Goal: Task Accomplishment & Management: Manage account settings

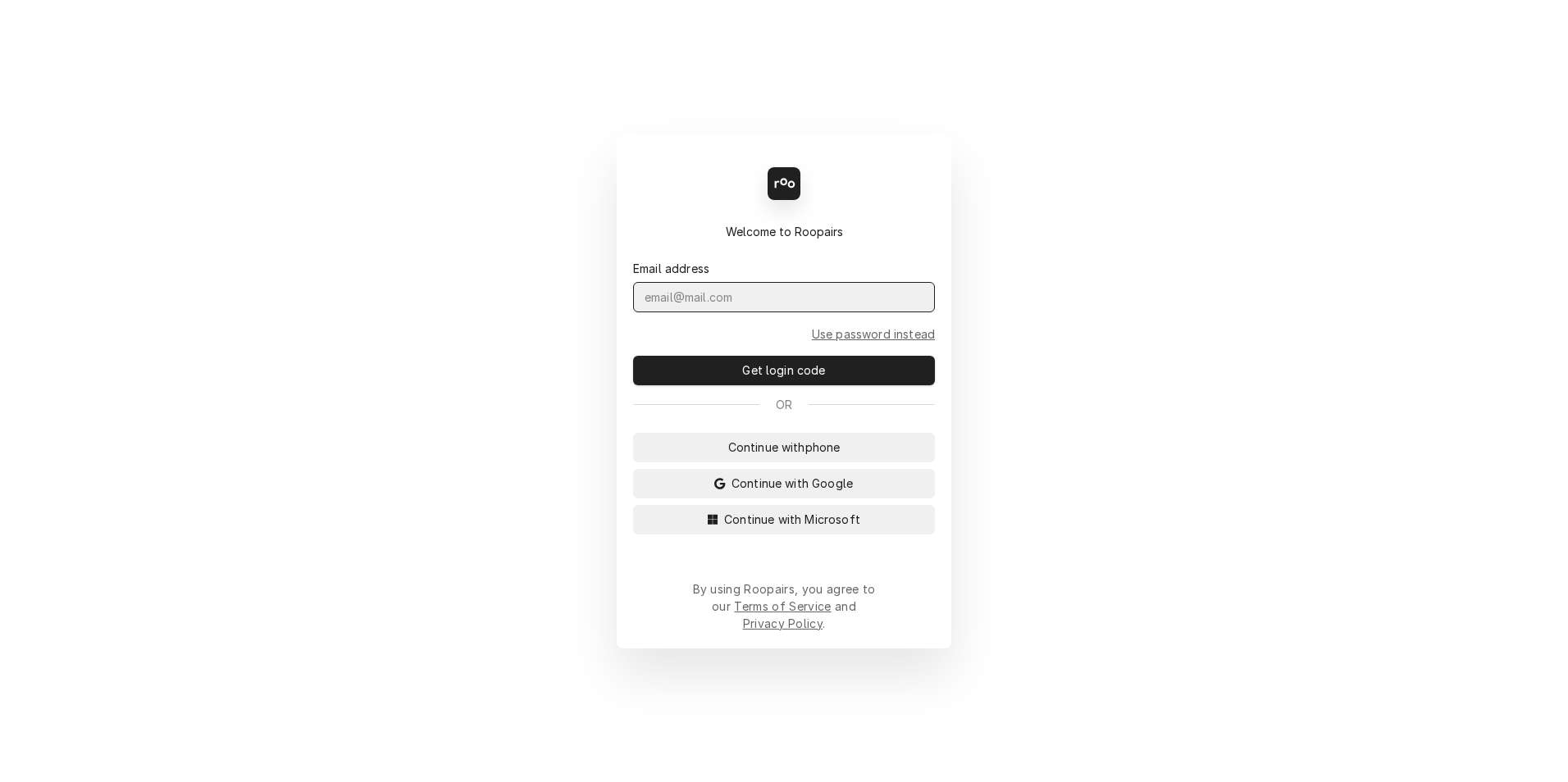
click at [661, 312] on input "Dynamic Content Wrapper" at bounding box center [784, 297] width 302 height 30
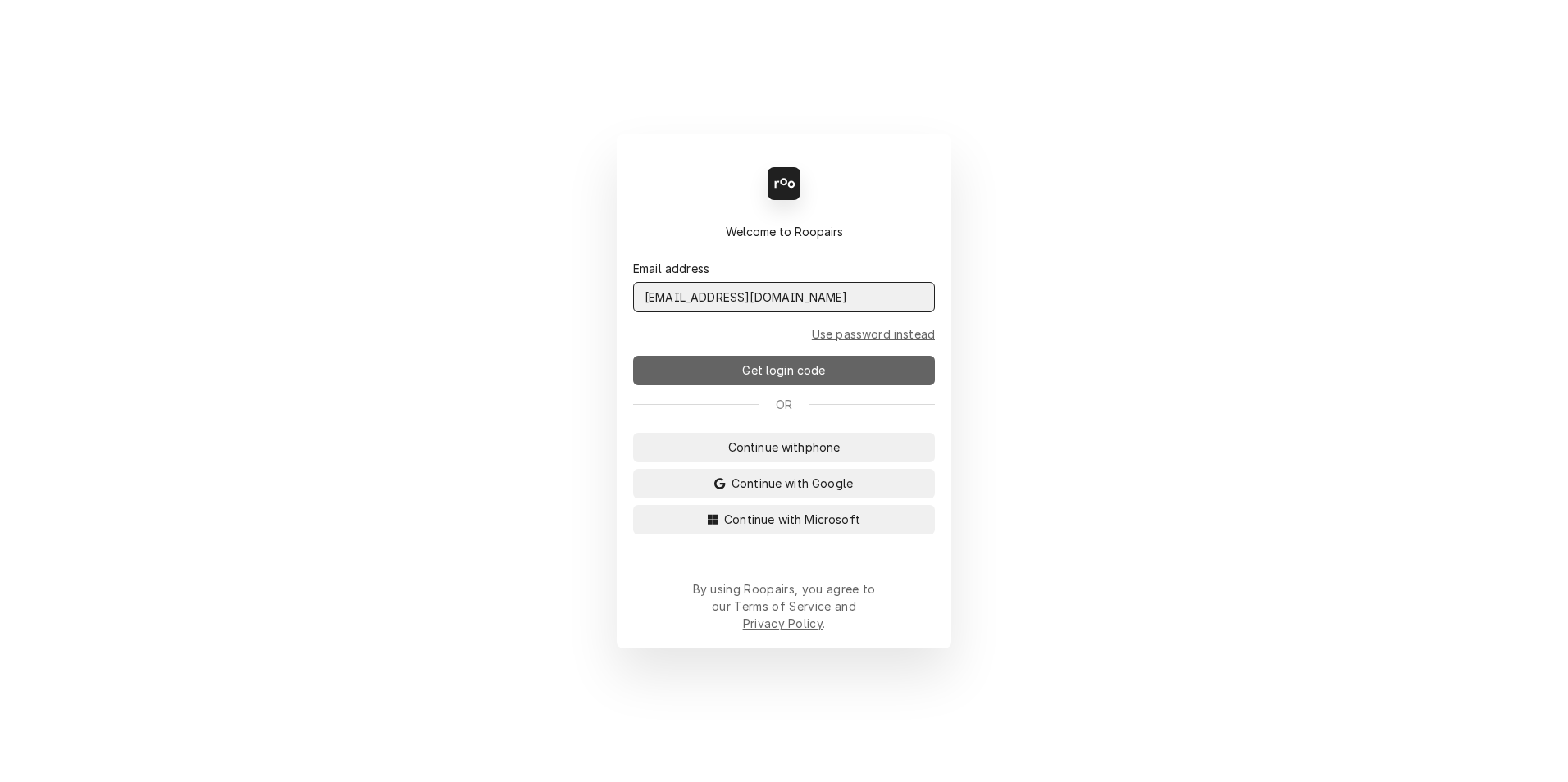
type input "admin@maincomm.com"
click at [724, 386] on button "Get login code" at bounding box center [784, 370] width 302 height 29
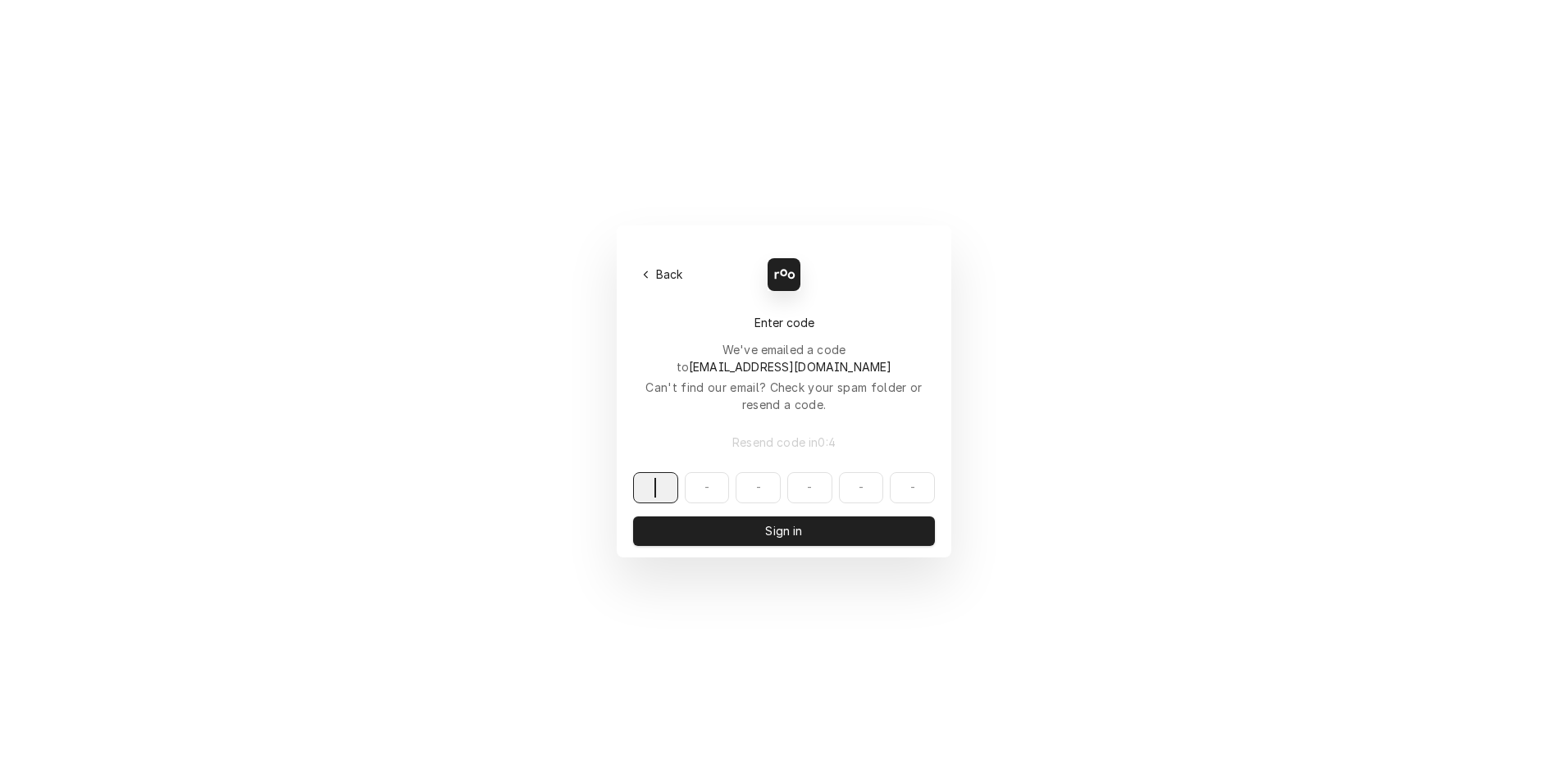
paste input "860456"
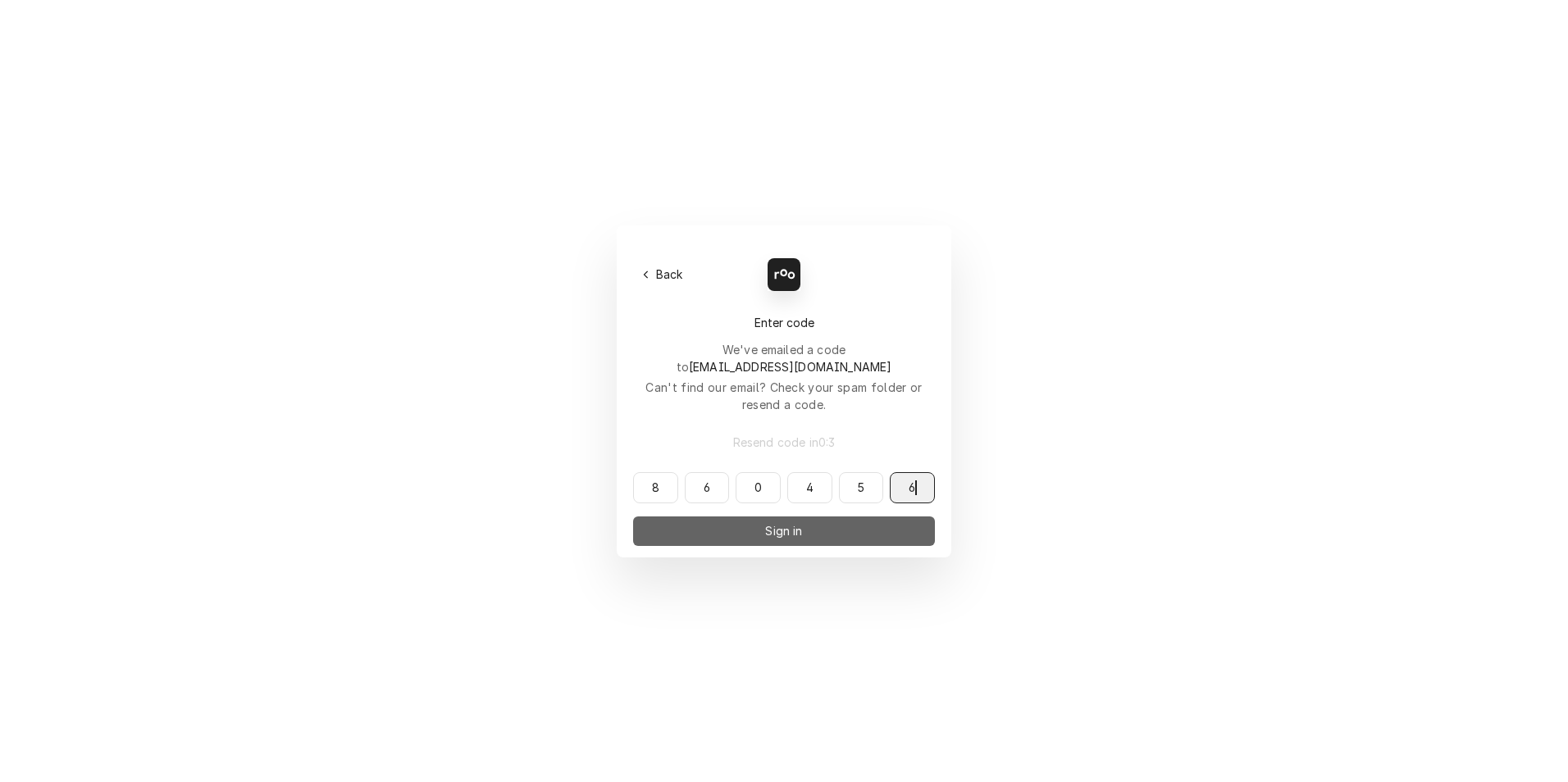
type input "860456"
click at [730, 517] on button "Sign in" at bounding box center [784, 531] width 302 height 29
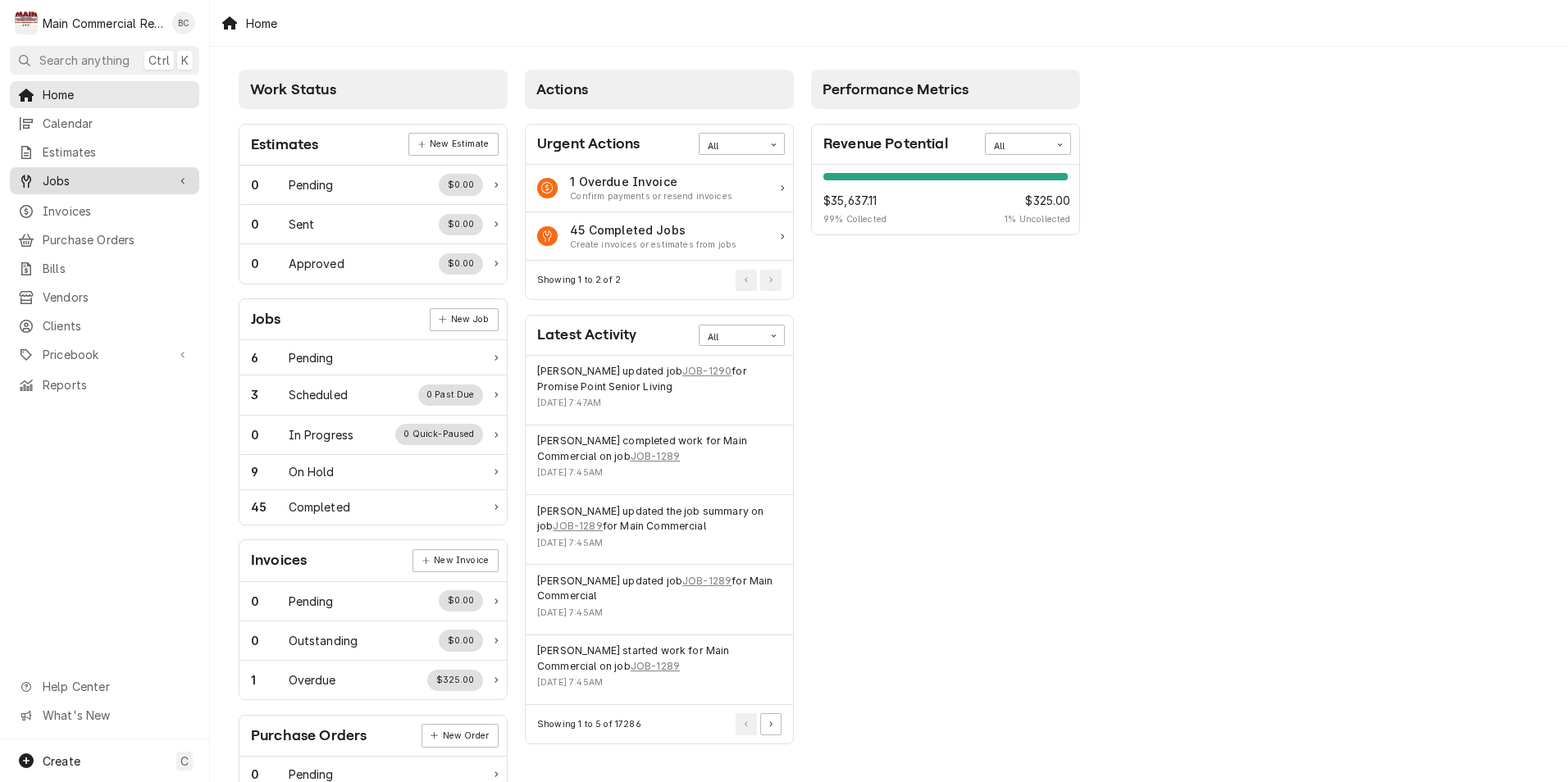
click at [99, 189] on div "Jobs Jobs Job Series" at bounding box center [104, 182] width 189 height 29
click at [99, 179] on span "Jobs" at bounding box center [104, 181] width 124 height 17
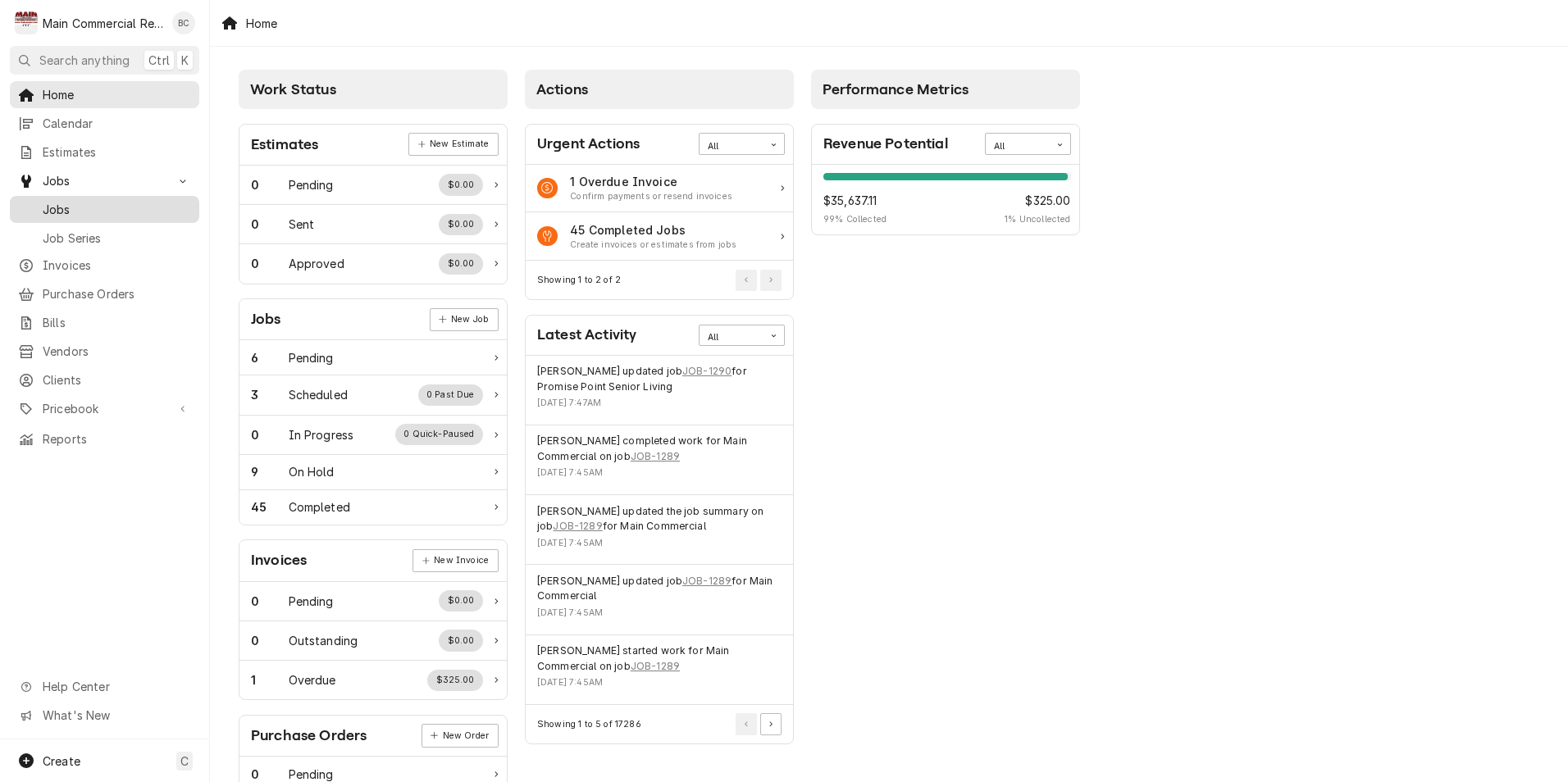
click at [88, 202] on span "Jobs" at bounding box center [117, 210] width 149 height 17
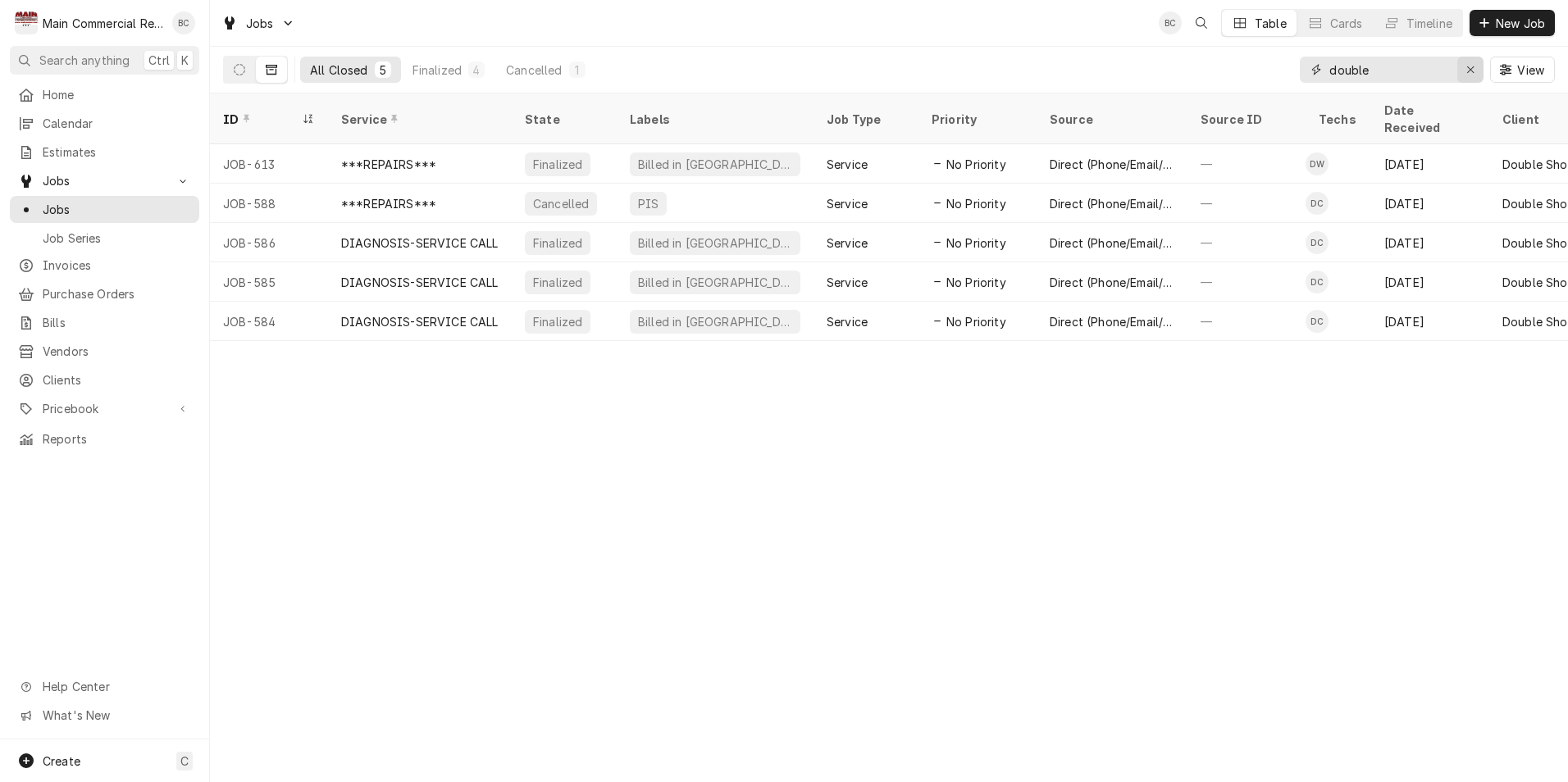
click at [1471, 72] on icon "Erase input" at bounding box center [1471, 70] width 9 height 11
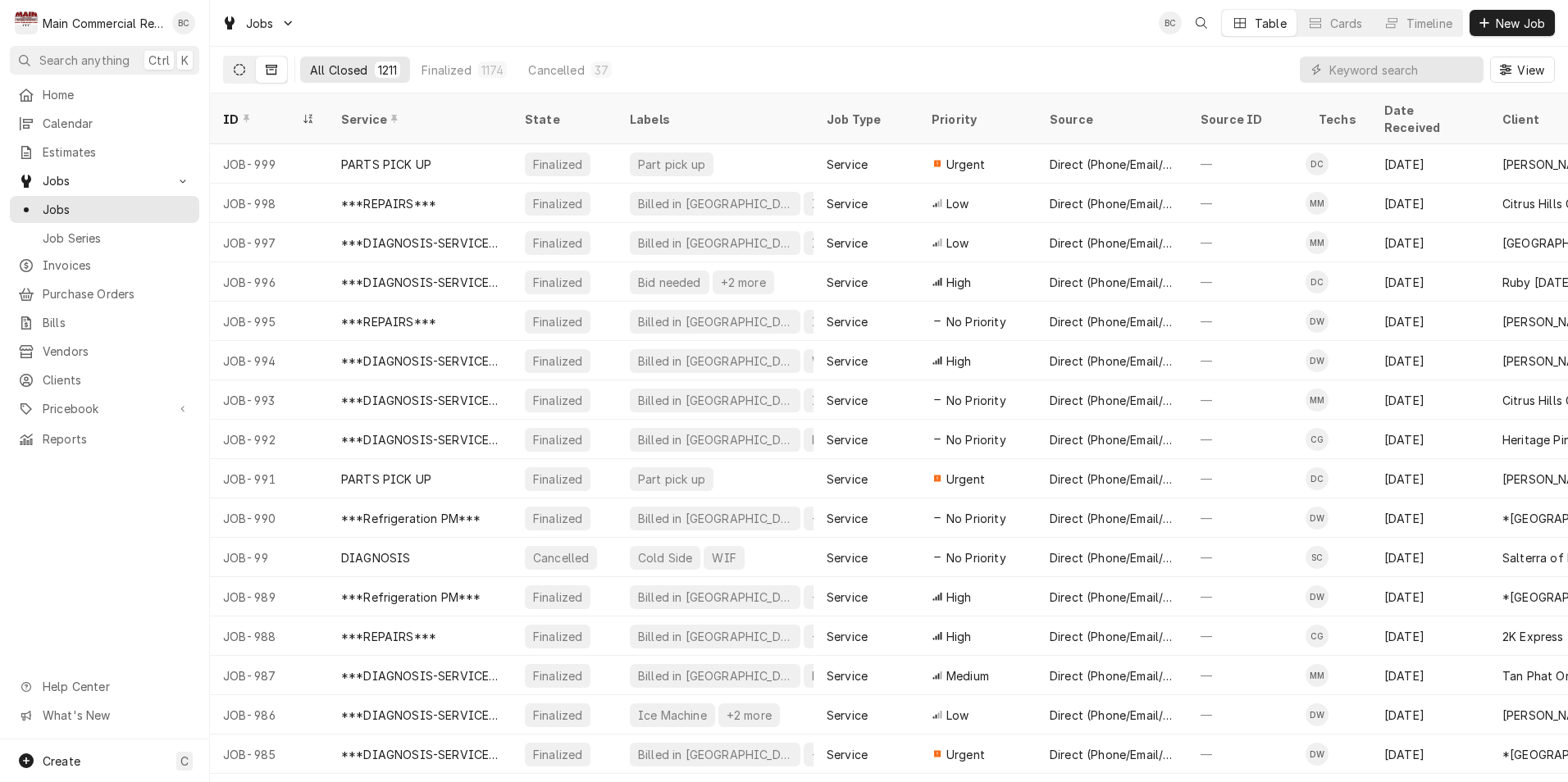
click at [243, 71] on icon "Dynamic Content Wrapper" at bounding box center [239, 70] width 11 height 11
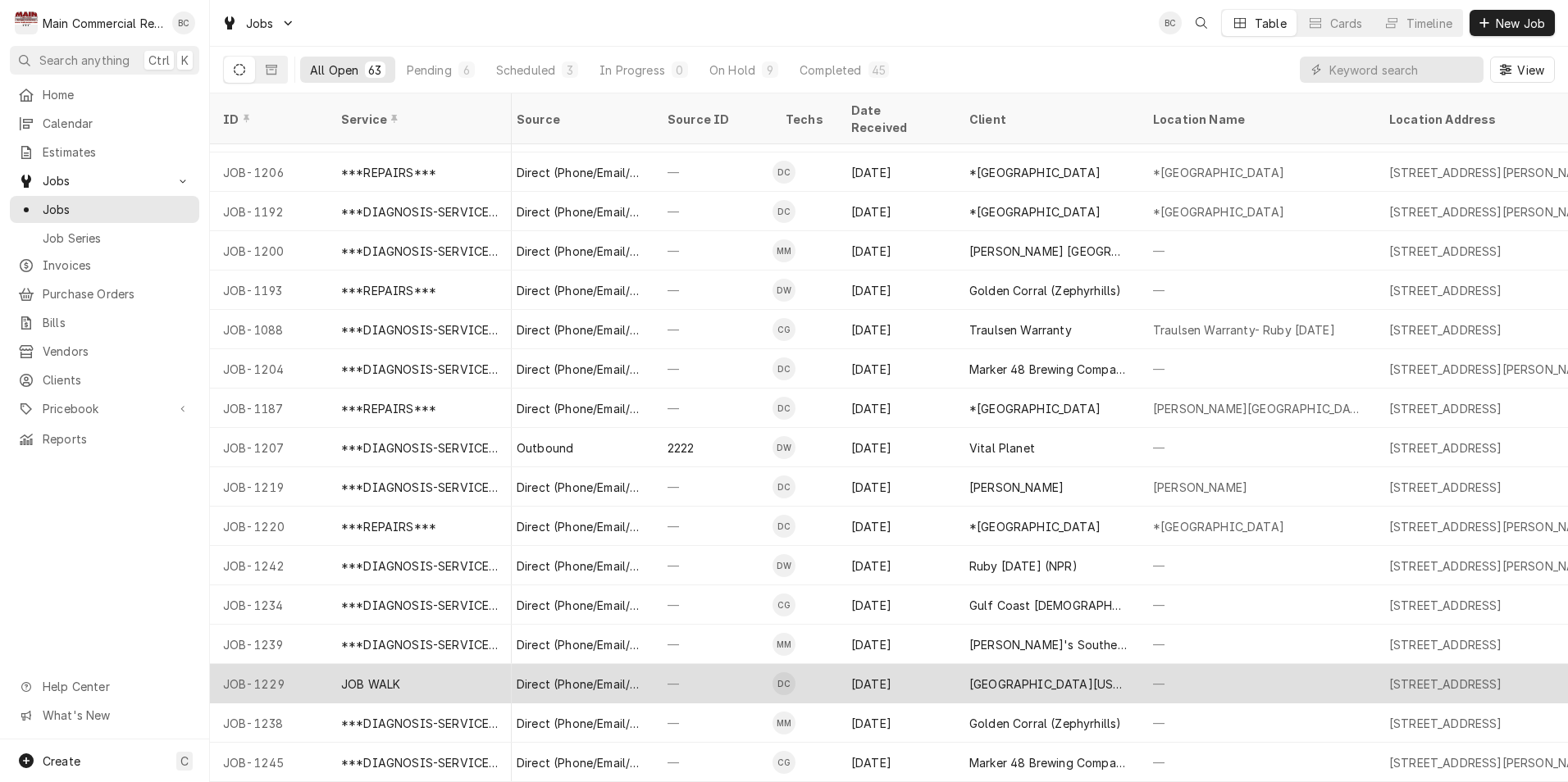
scroll to position [0, 730]
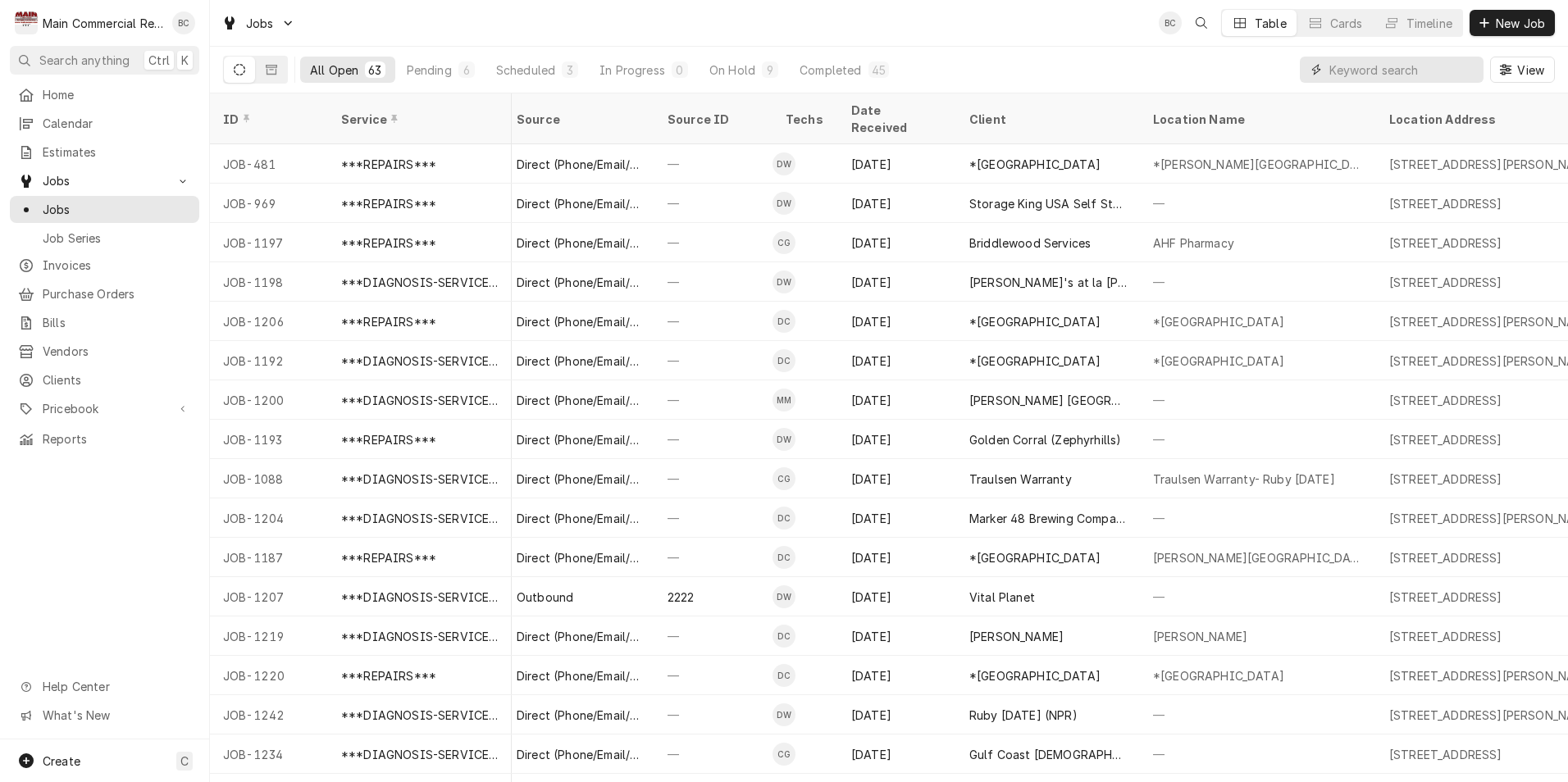
click at [1390, 79] on input "Dynamic Content Wrapper" at bounding box center [1402, 70] width 146 height 26
type input "promise"
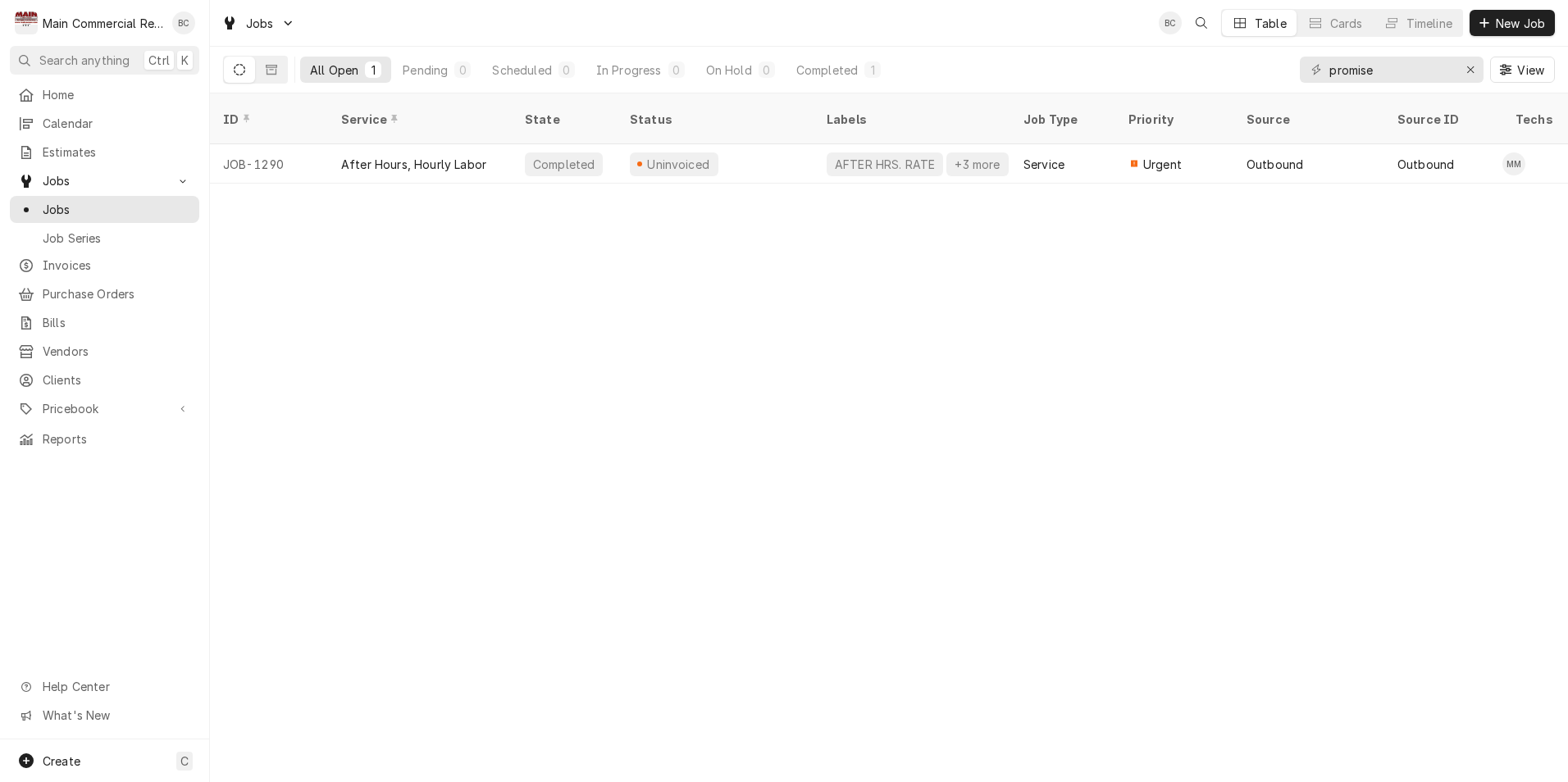
drag, startPoint x: 897, startPoint y: 176, endPoint x: 960, endPoint y: 175, distance: 63.0
click at [960, 175] on div "ID Service State Status Labels Job Type Priority Source Source ID Techs Date Re…" at bounding box center [888, 438] width 1358 height 689
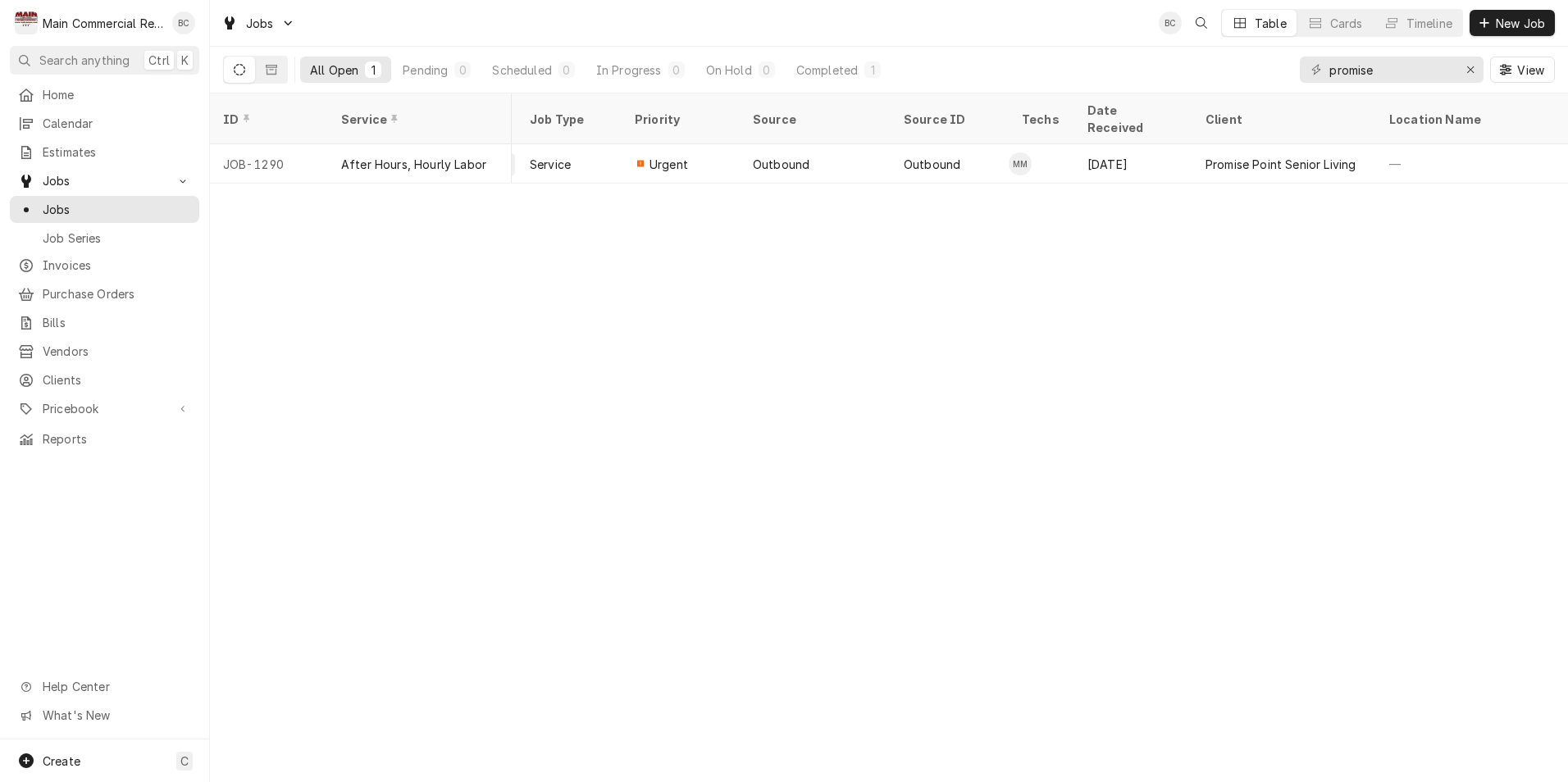
scroll to position [0, 0]
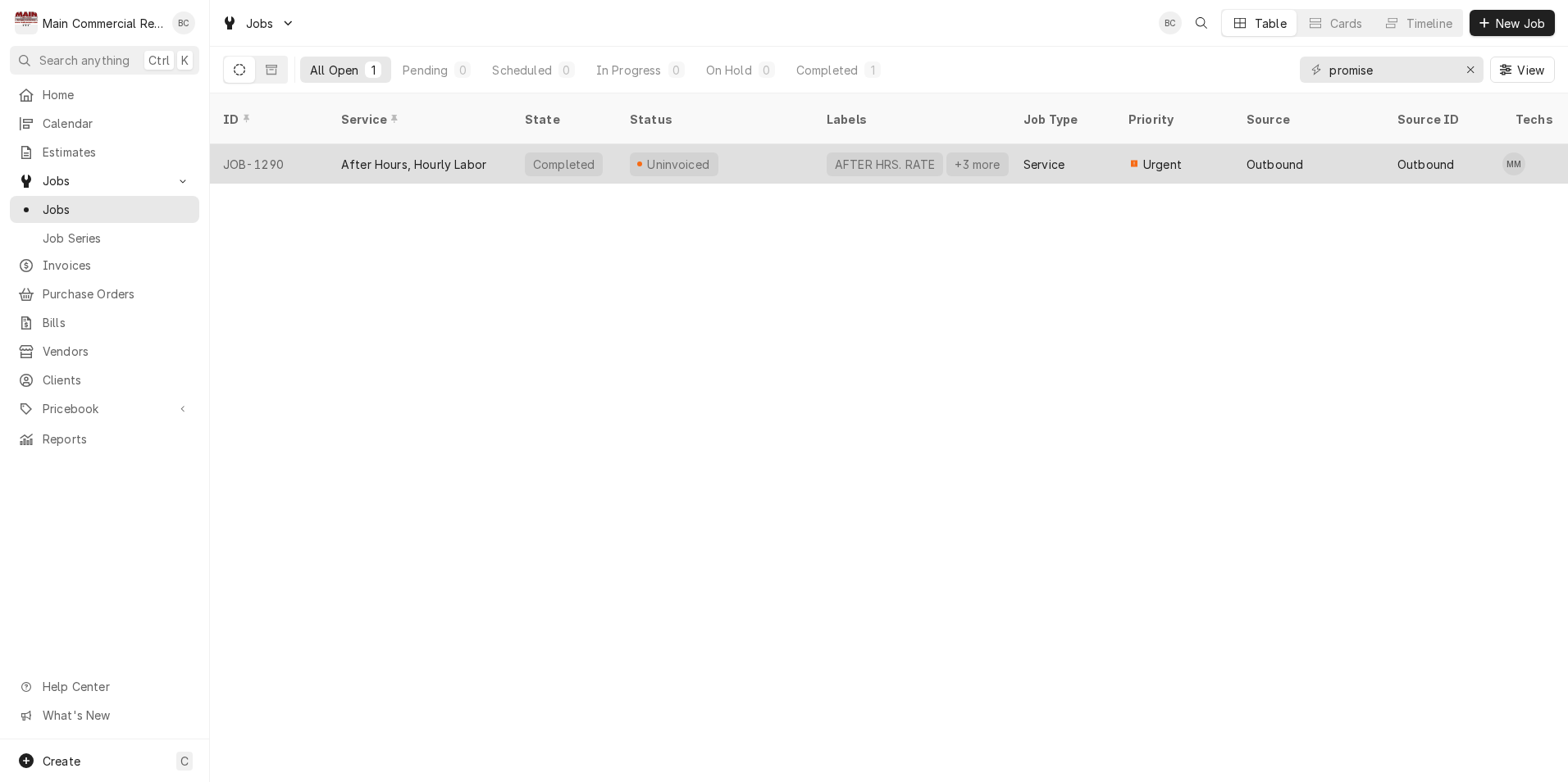
click at [256, 144] on div "JOB-1290" at bounding box center [268, 164] width 118 height 40
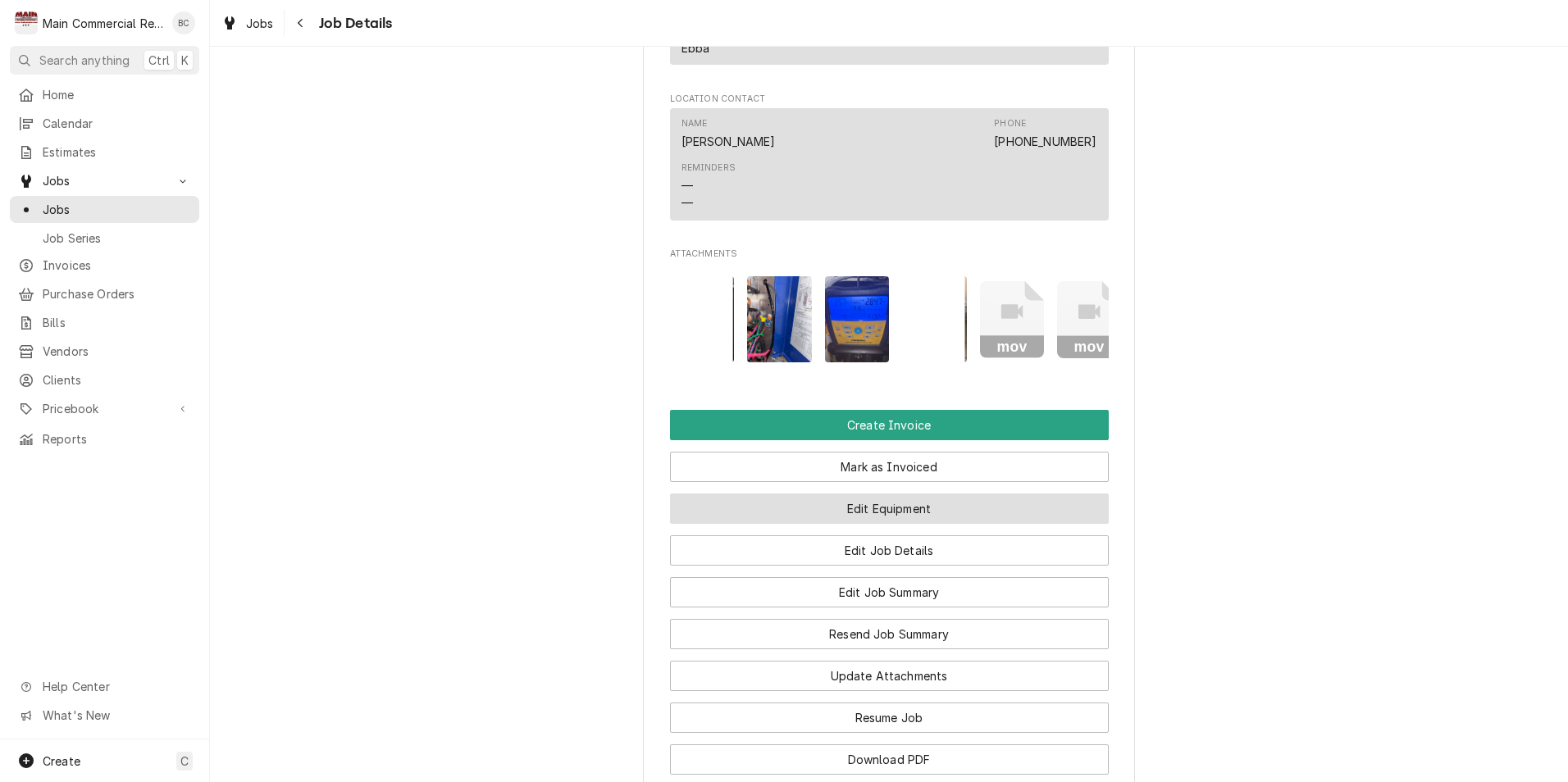
scroll to position [1230, 0]
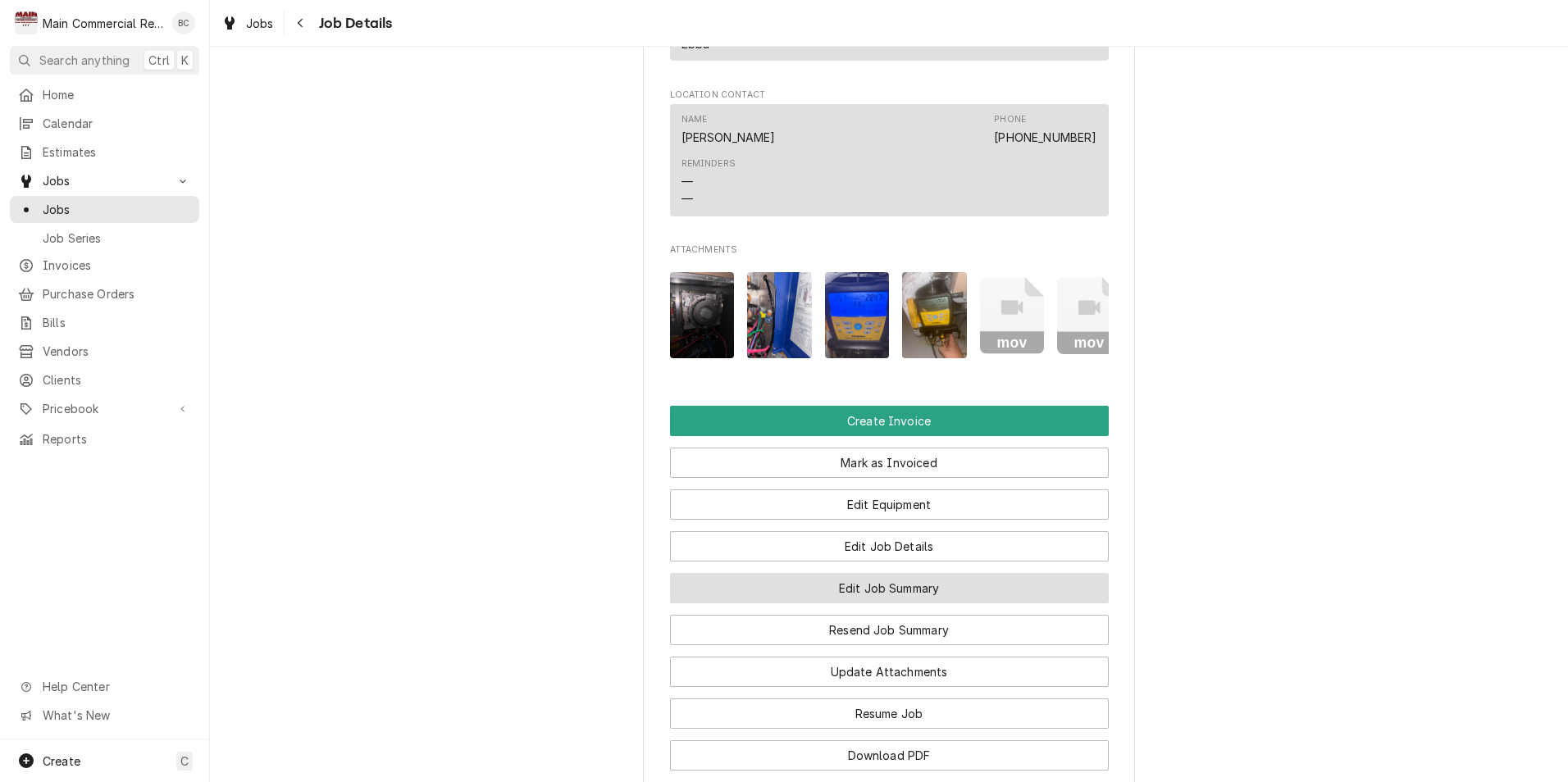
click at [893, 603] on button "Edit Job Summary" at bounding box center [889, 588] width 439 height 30
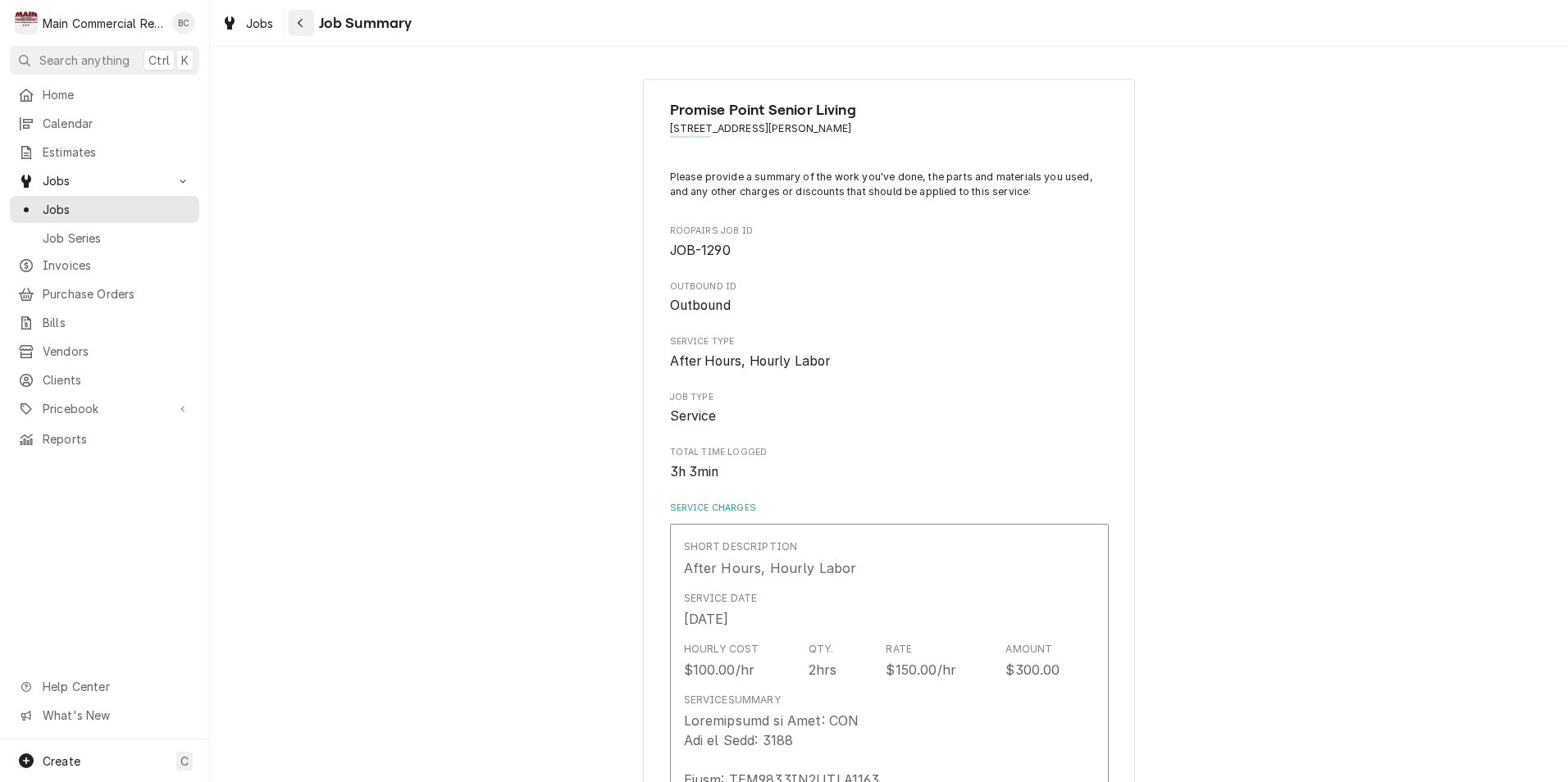
click at [301, 23] on icon "Navigate back" at bounding box center [300, 23] width 8 height 11
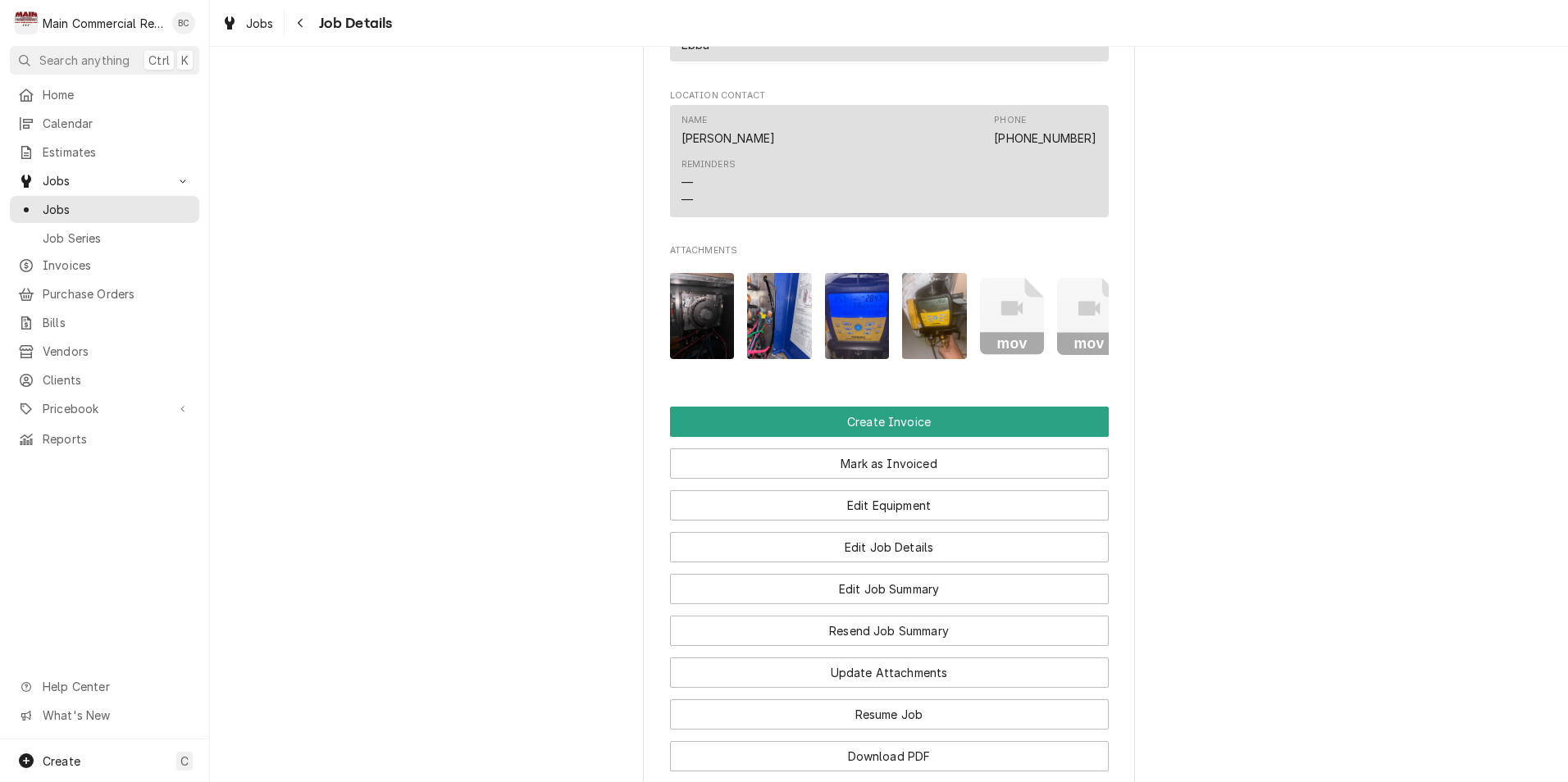
scroll to position [1230, 0]
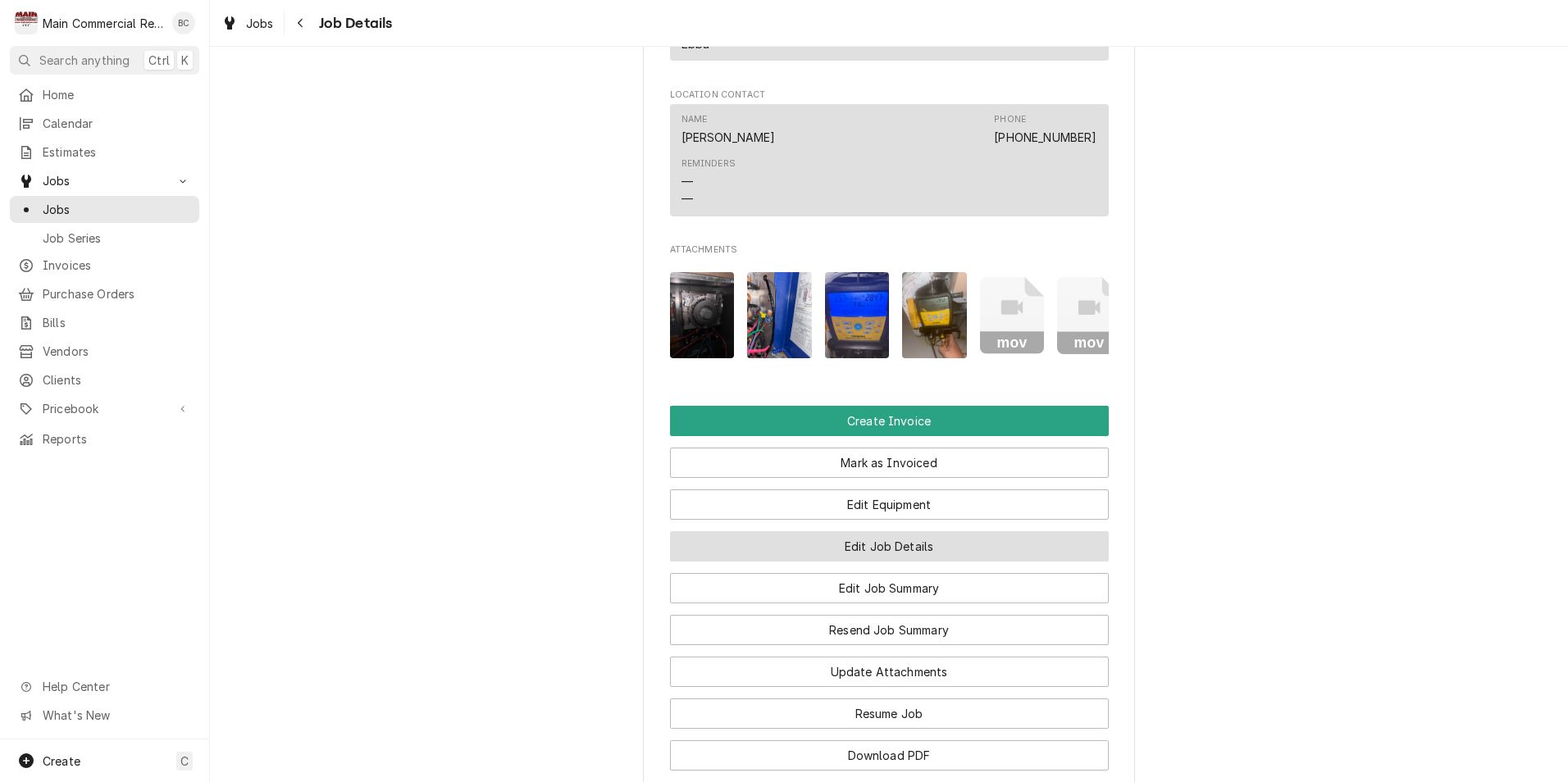
click at [834, 562] on button "Edit Job Details" at bounding box center [889, 547] width 439 height 30
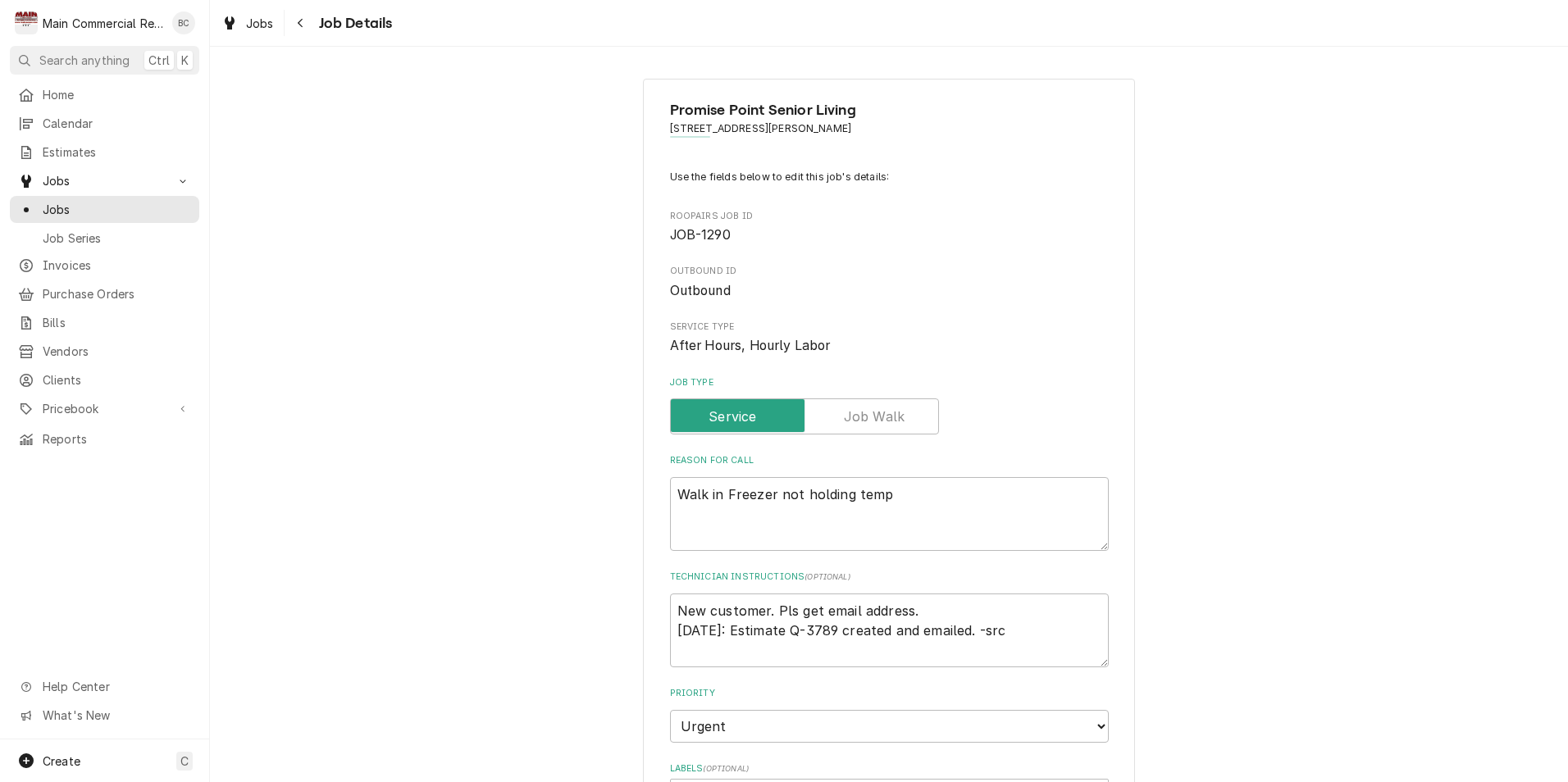
type textarea "x"
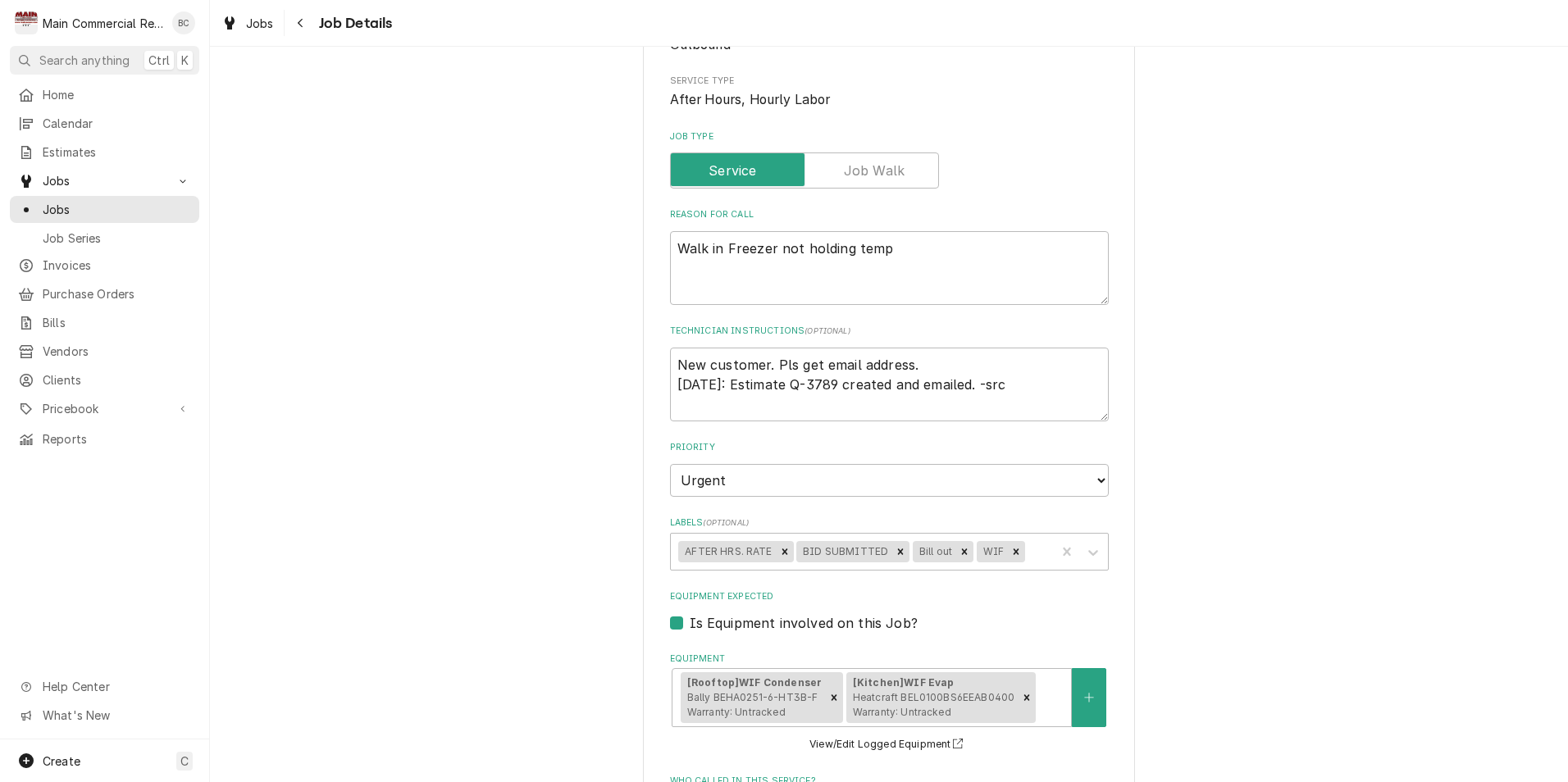
scroll to position [328, 0]
